Goal: Task Accomplishment & Management: Understand process/instructions

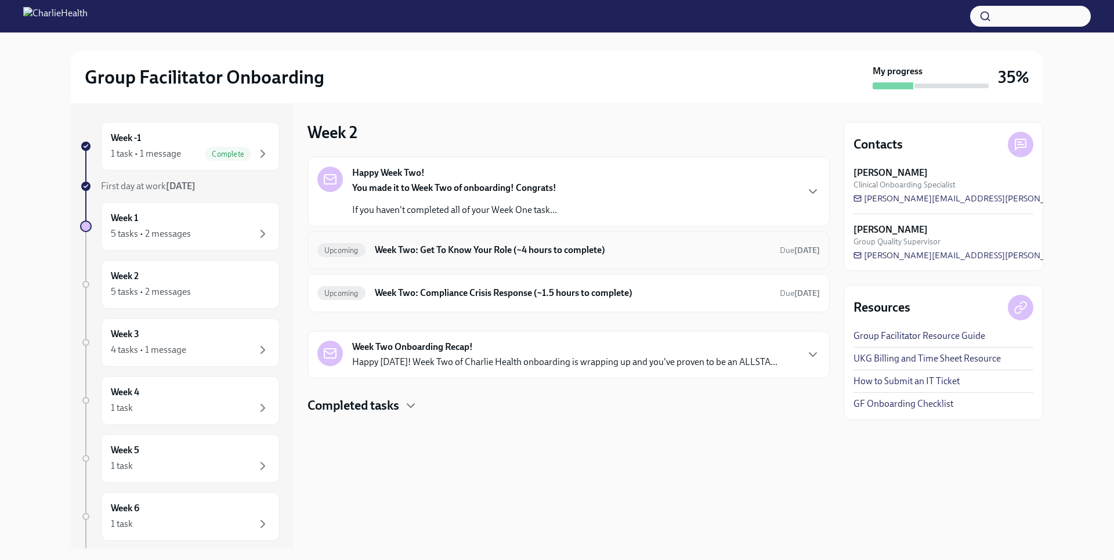
click at [554, 254] on h6 "Week Two: Get To Know Your Role (~4 hours to complete)" at bounding box center [573, 250] width 396 height 13
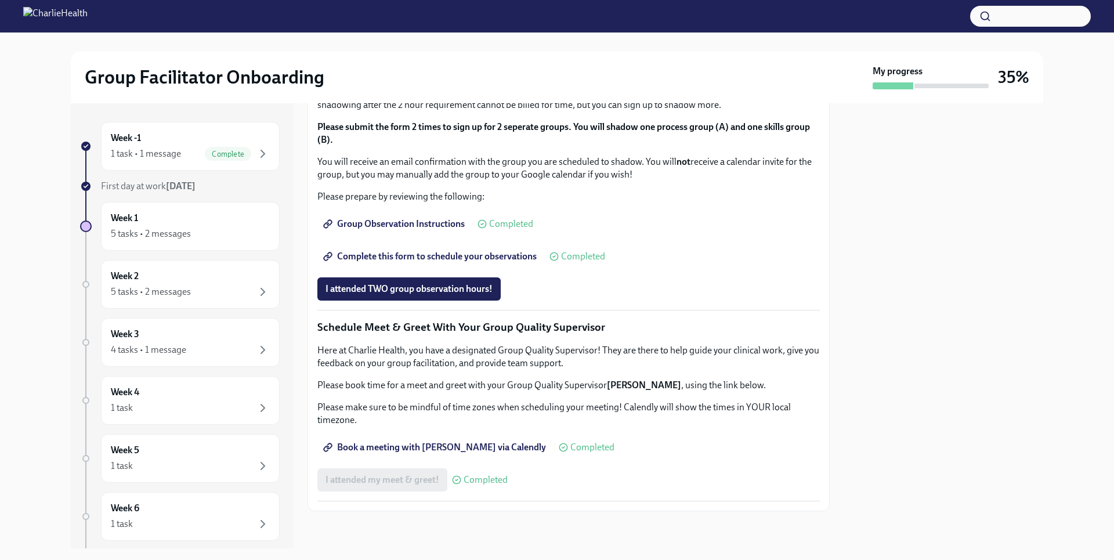
scroll to position [983, 0]
click at [479, 286] on span "I attended TWO group observation hours!" at bounding box center [409, 289] width 167 height 12
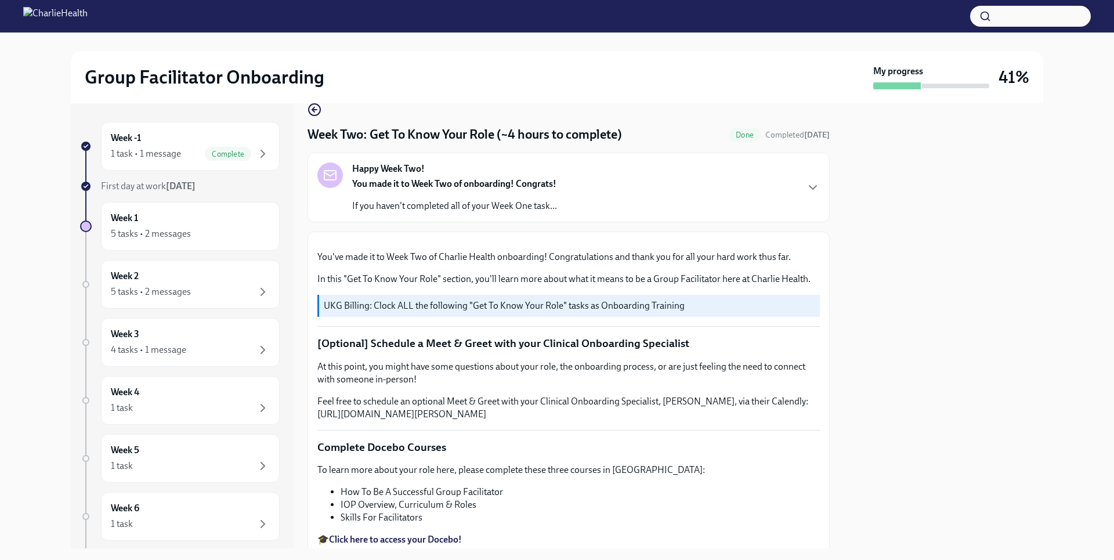
scroll to position [0, 0]
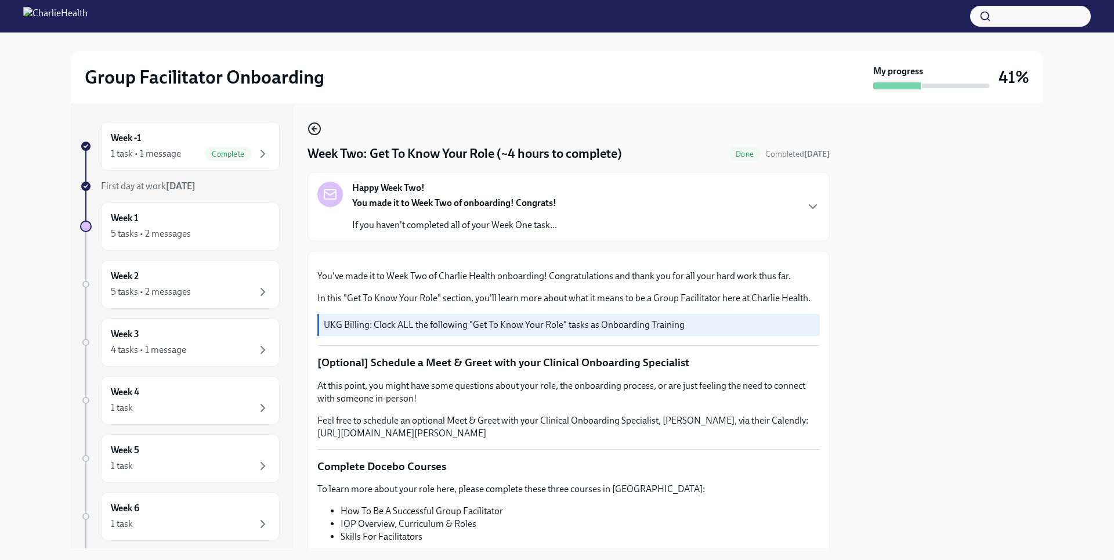
click at [317, 131] on icon "button" at bounding box center [315, 129] width 14 height 14
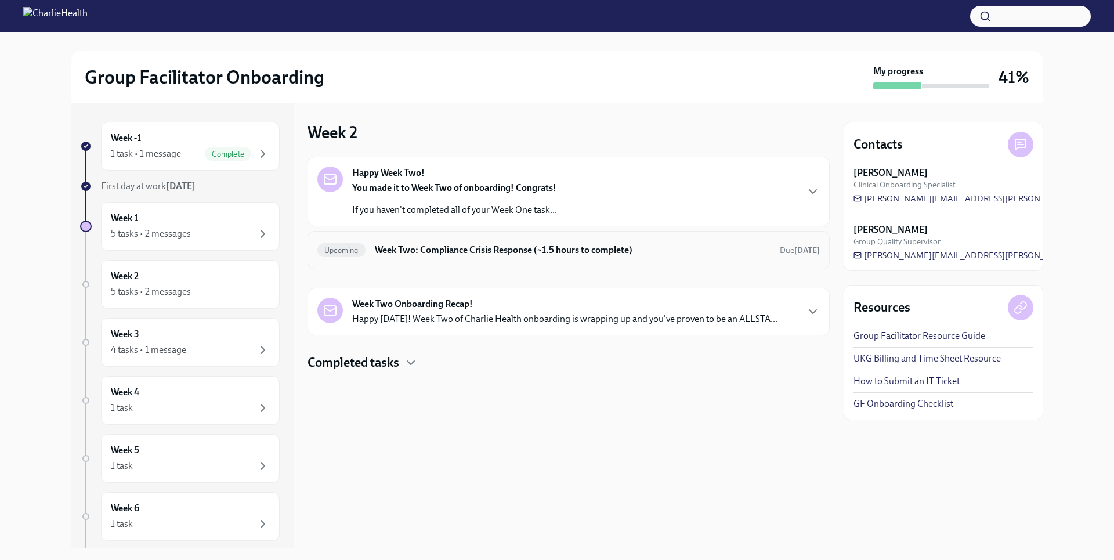
click at [488, 257] on div "Upcoming Week Two: Compliance Crisis Response (~1.5 hours to complete) Due [DAT…" at bounding box center [568, 250] width 503 height 19
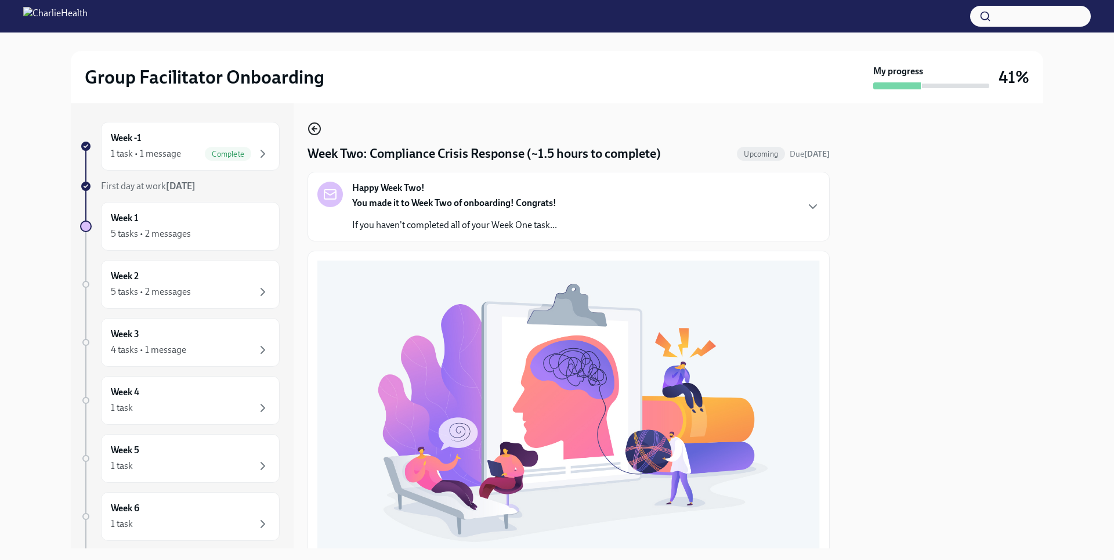
click at [317, 129] on icon "button" at bounding box center [315, 129] width 14 height 14
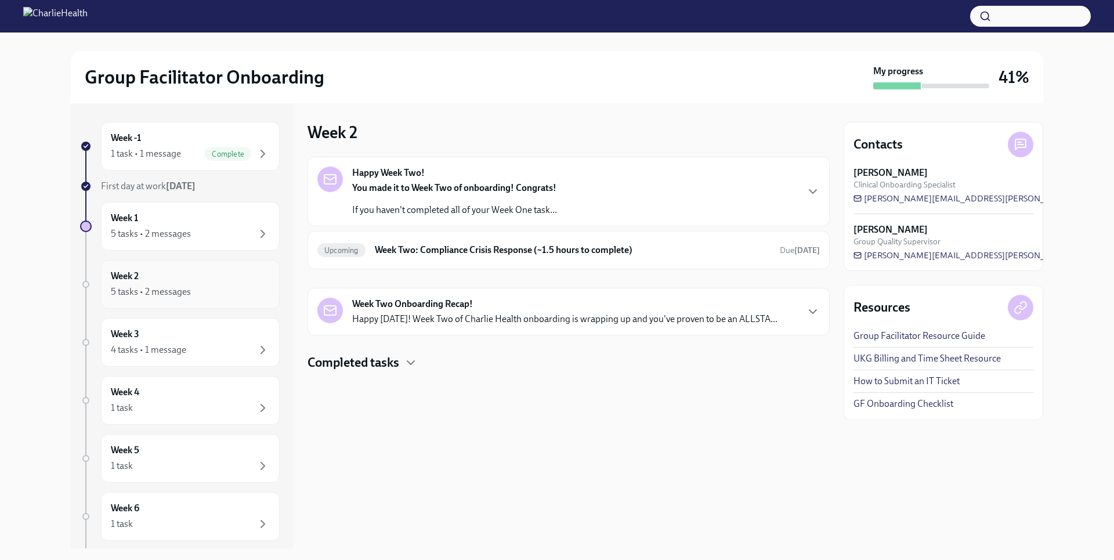
click at [207, 291] on div "5 tasks • 2 messages" at bounding box center [190, 292] width 159 height 14
click at [181, 330] on div "Week 3 4 tasks • 1 message" at bounding box center [190, 342] width 159 height 29
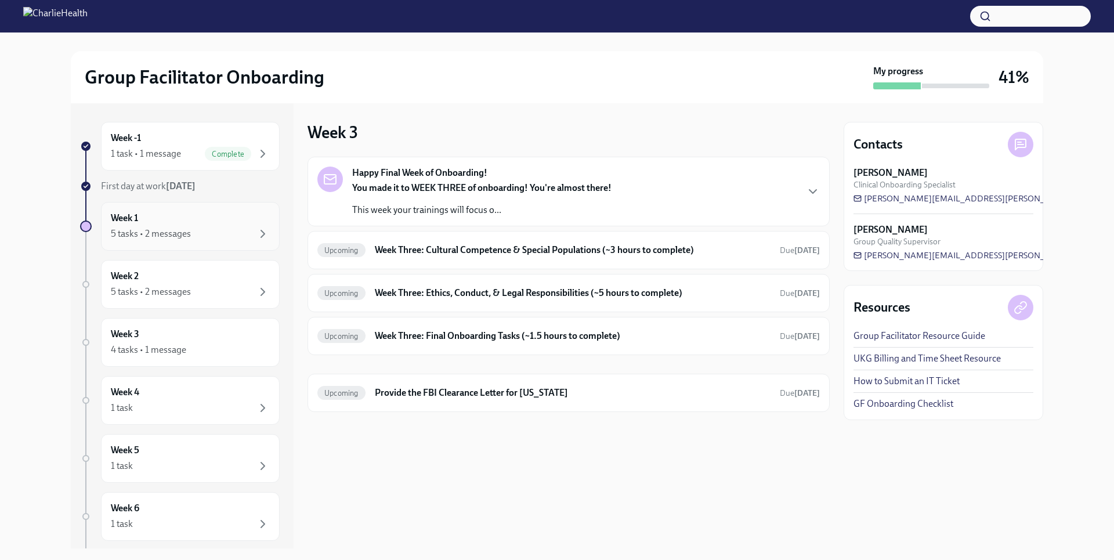
click at [202, 236] on div "5 tasks • 2 messages" at bounding box center [190, 234] width 159 height 14
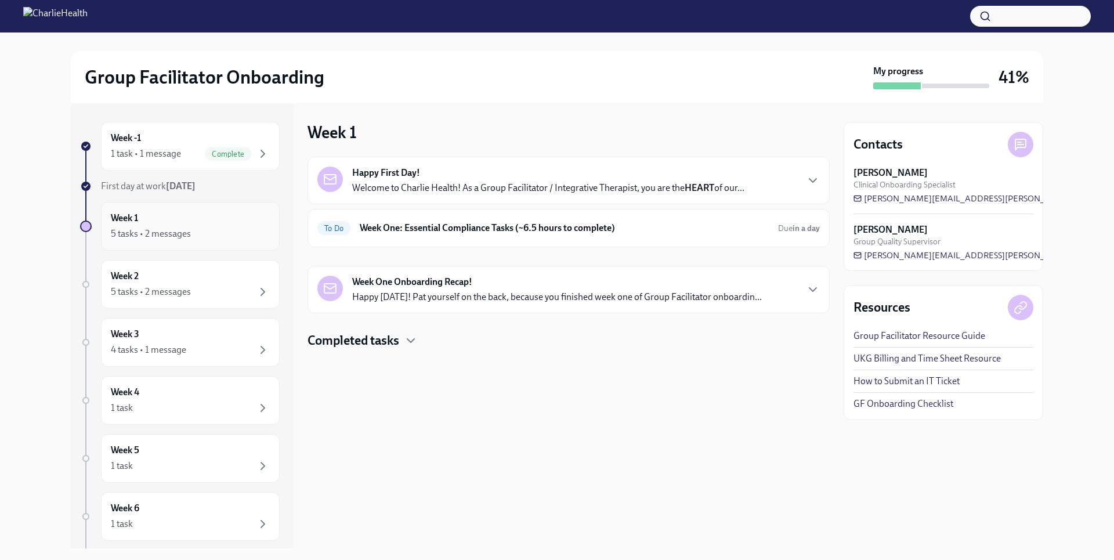
click at [190, 220] on div "Week 1 5 tasks • 2 messages" at bounding box center [190, 226] width 159 height 29
click at [467, 226] on h6 "Week One: Essential Compliance Tasks (~6.5 hours to complete)" at bounding box center [564, 228] width 409 height 13
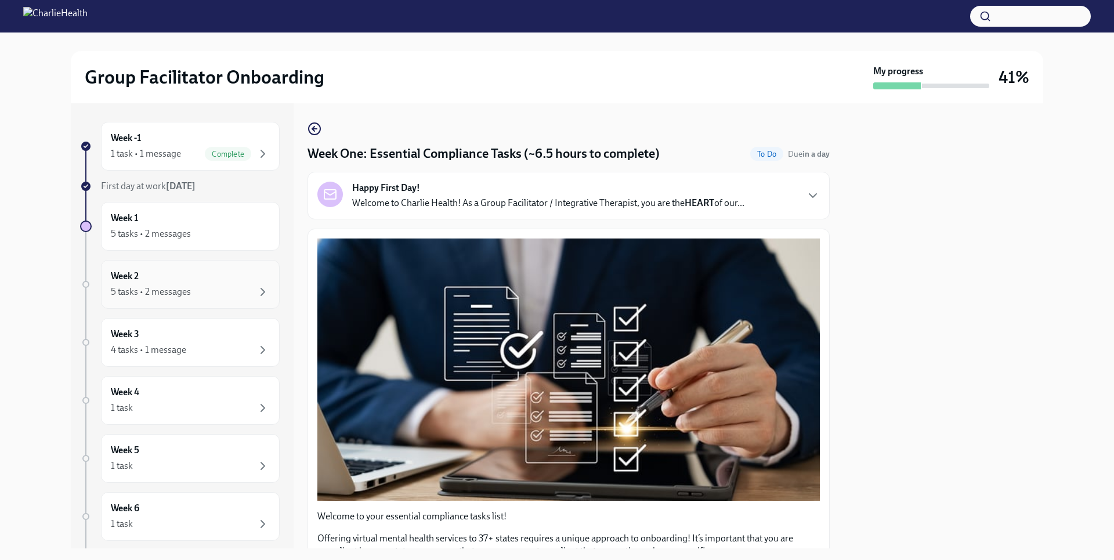
click at [207, 288] on div "5 tasks • 2 messages" at bounding box center [190, 292] width 159 height 14
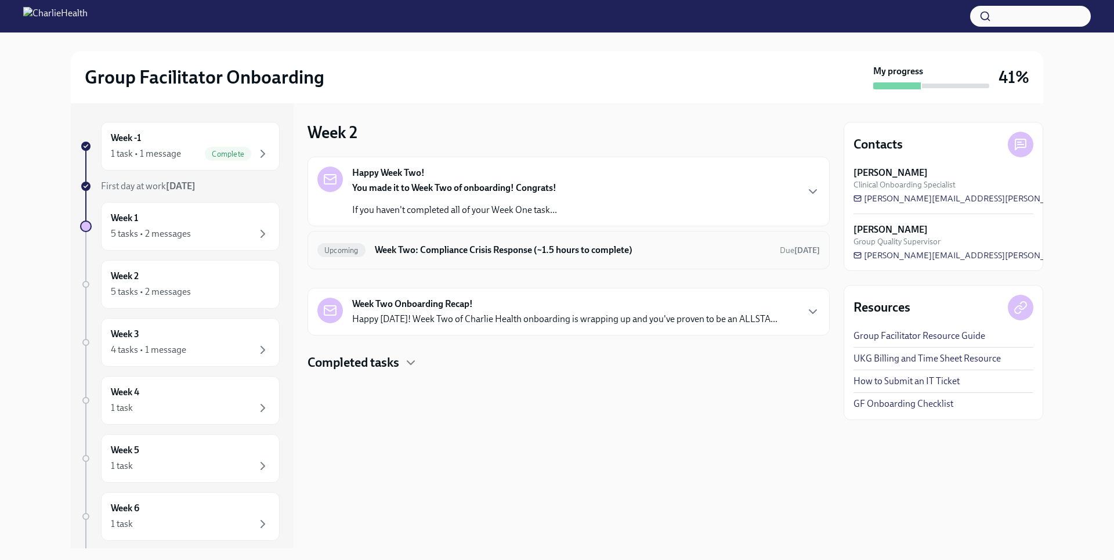
click at [611, 251] on h6 "Week Two: Compliance Crisis Response (~1.5 hours to complete)" at bounding box center [573, 250] width 396 height 13
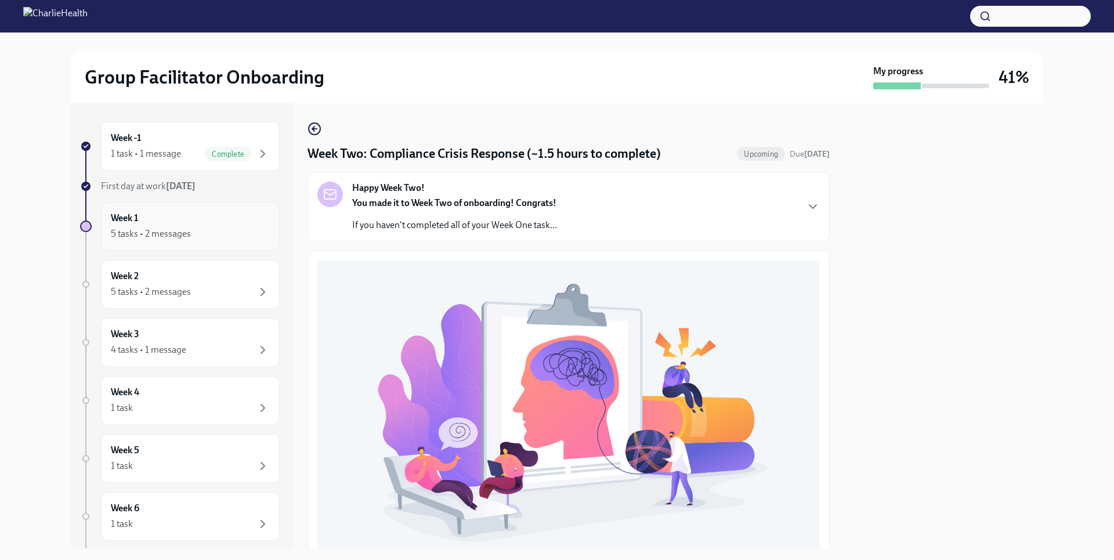
click at [200, 230] on div "5 tasks • 2 messages" at bounding box center [190, 234] width 159 height 14
